Goal: Check status: Check status

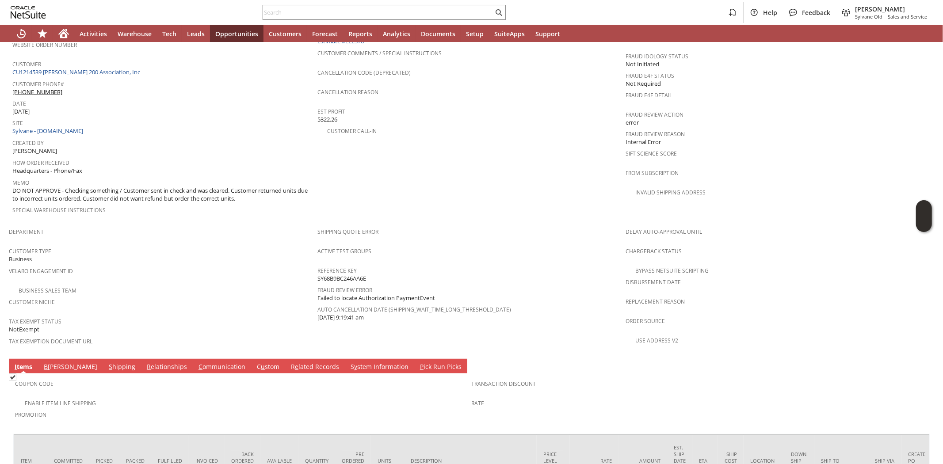
scroll to position [392, 0]
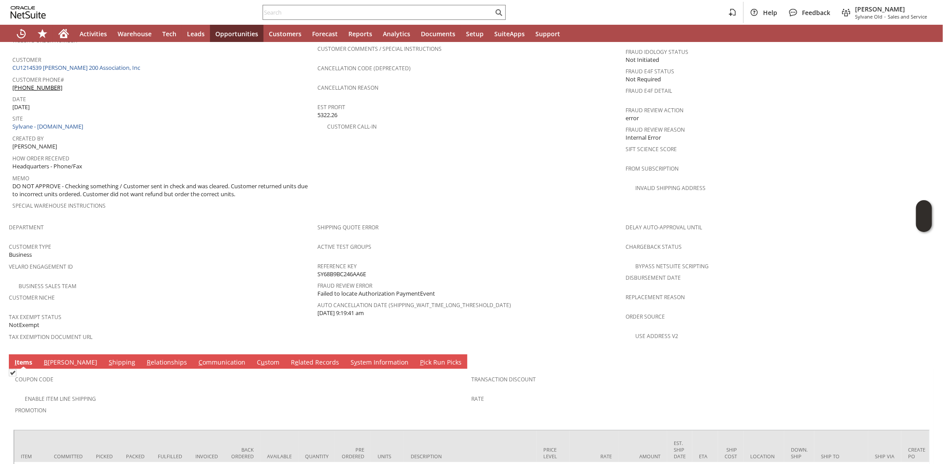
click at [106, 358] on link "S hipping" at bounding box center [121, 363] width 31 height 10
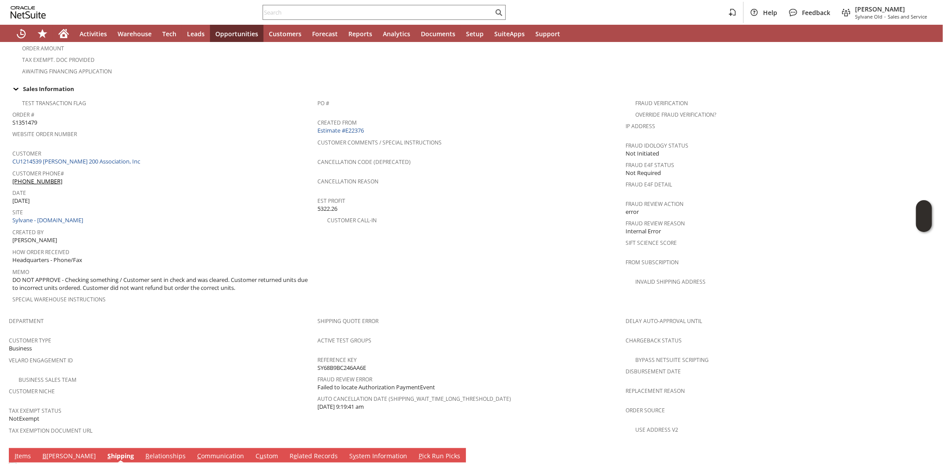
scroll to position [196, 0]
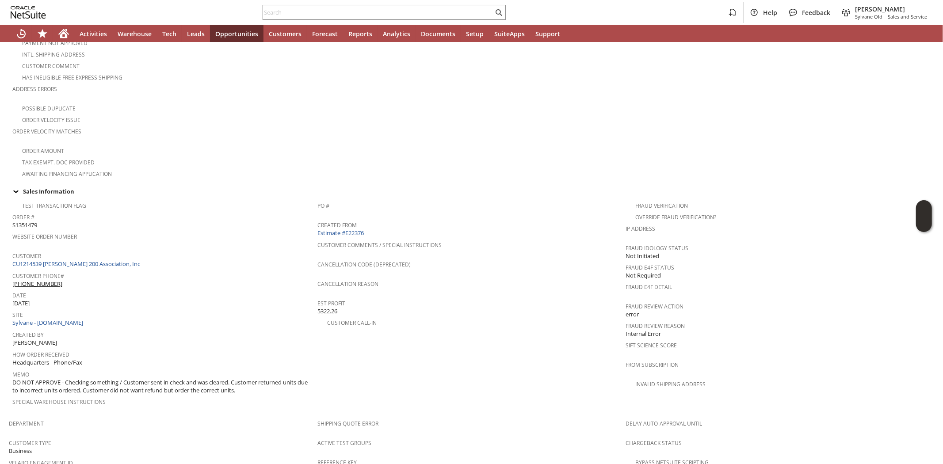
click at [105, 270] on span "Customer Phone#" at bounding box center [162, 275] width 300 height 10
click at [110, 260] on link "CU1214539 [PERSON_NAME] 200 Association, Inc" at bounding box center [77, 264] width 130 height 8
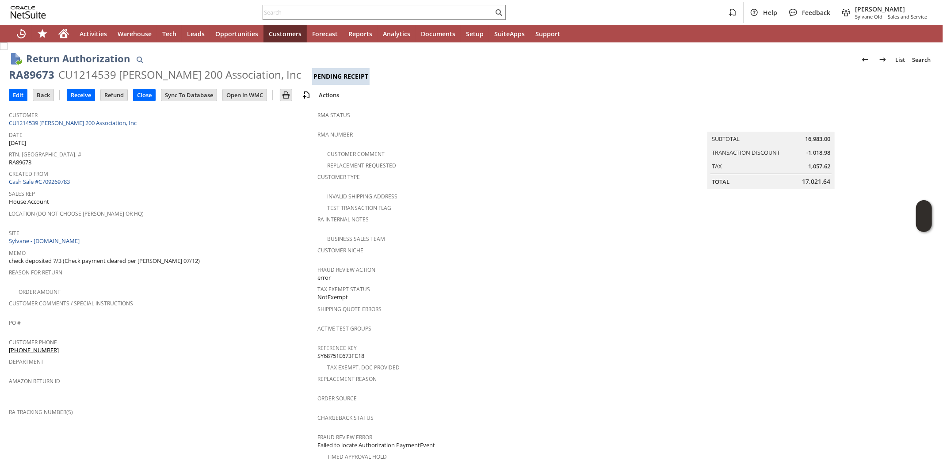
click at [24, 76] on div "RA89673" at bounding box center [32, 75] width 46 height 14
copy div "RA89673"
click at [332, 14] on input "text" at bounding box center [378, 12] width 230 height 11
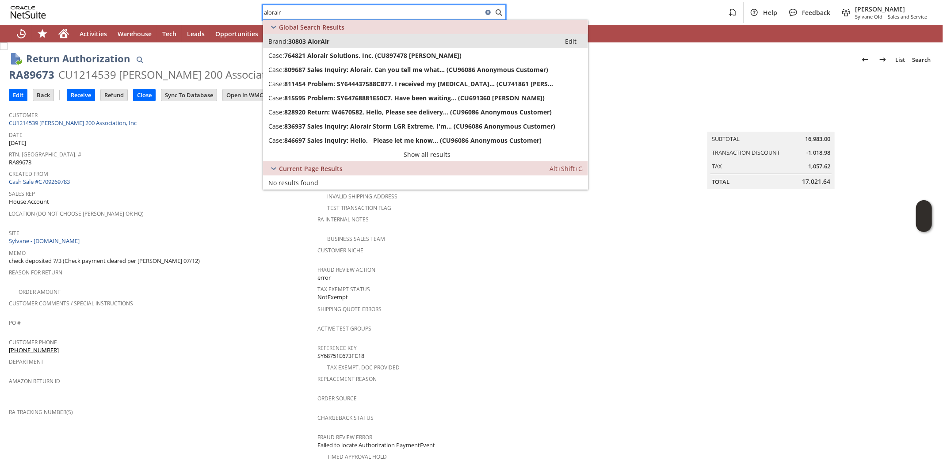
type input "alorair"
click at [316, 43] on span "30803 AlorAir" at bounding box center [308, 41] width 41 height 8
